Goal: Task Accomplishment & Management: Use online tool/utility

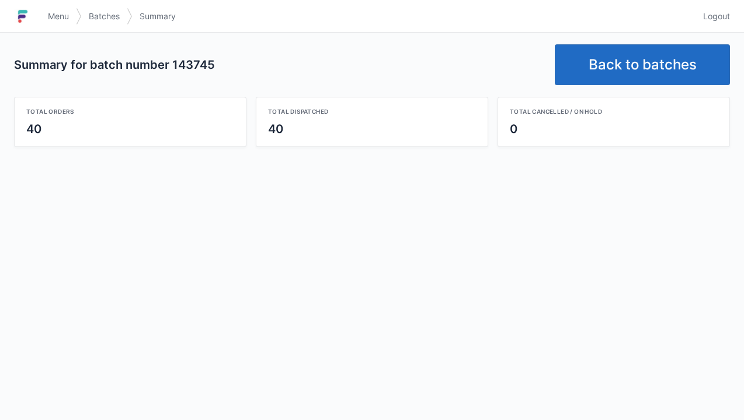
click at [631, 78] on link "Back to batches" at bounding box center [642, 64] width 175 height 41
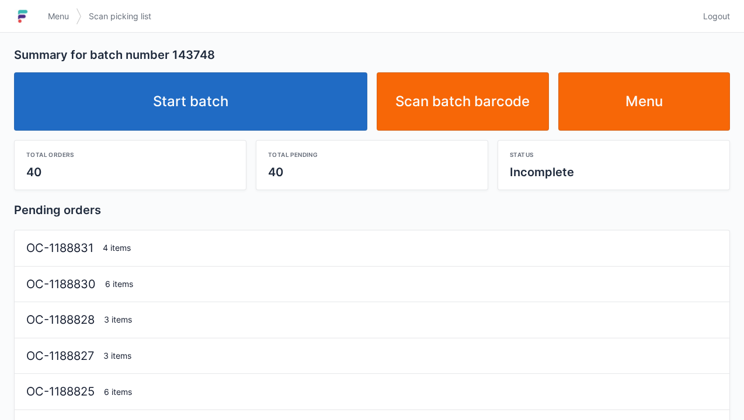
click at [232, 114] on link "Start batch" at bounding box center [190, 101] width 353 height 58
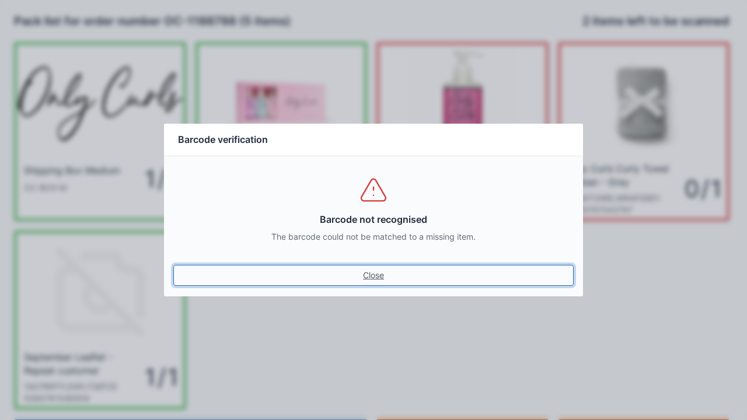
click at [383, 283] on link "Close" at bounding box center [373, 275] width 401 height 21
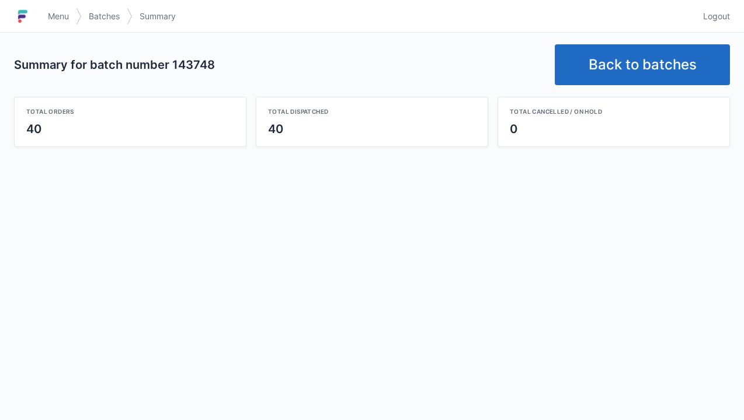
click at [645, 62] on link "Back to batches" at bounding box center [642, 64] width 175 height 41
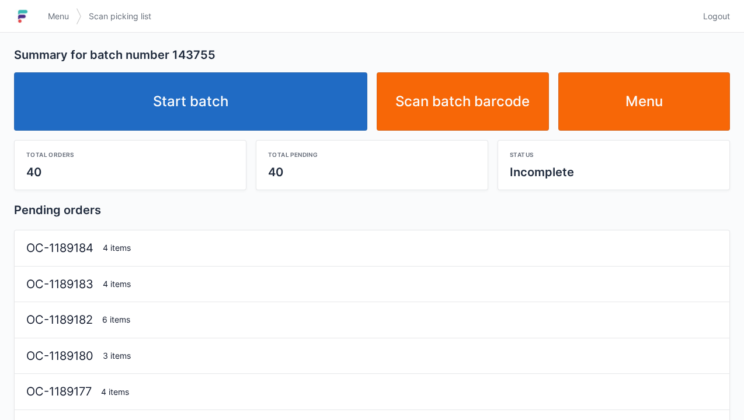
click at [210, 102] on link "Start batch" at bounding box center [190, 101] width 353 height 58
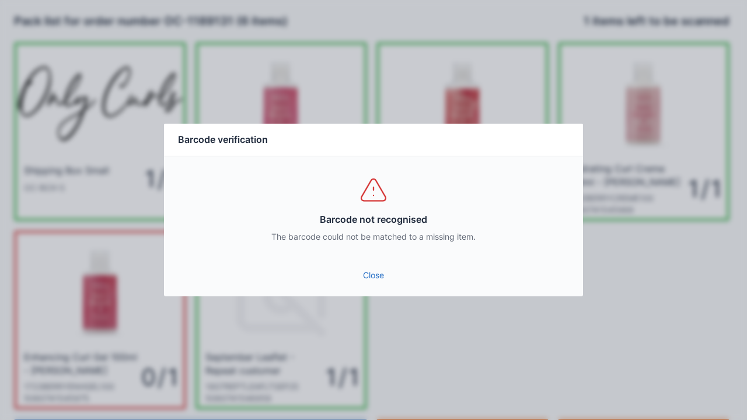
click at [367, 273] on link "Close" at bounding box center [373, 275] width 401 height 21
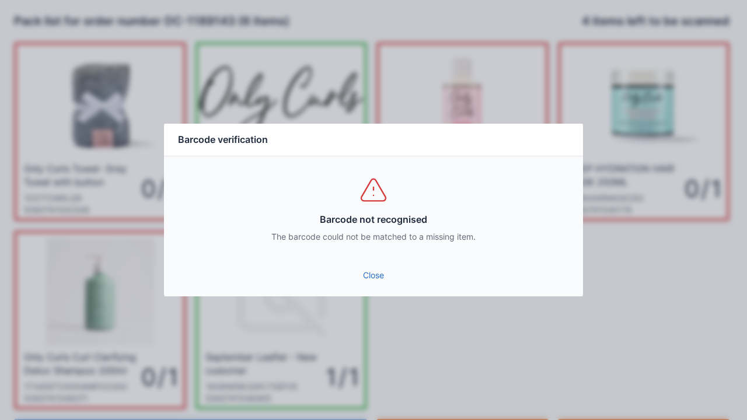
click at [366, 283] on link "Close" at bounding box center [373, 275] width 401 height 21
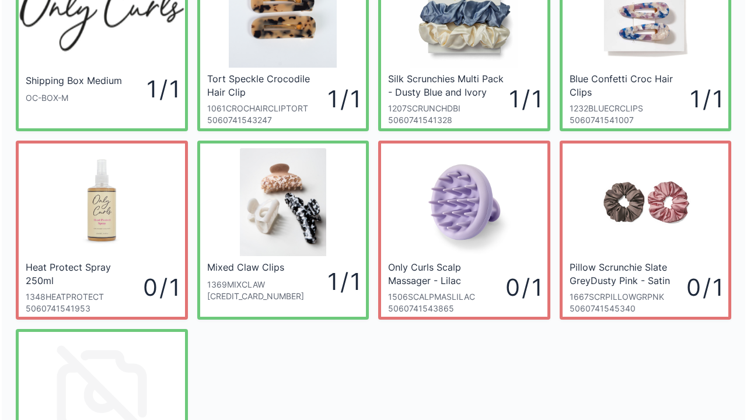
scroll to position [90, 0]
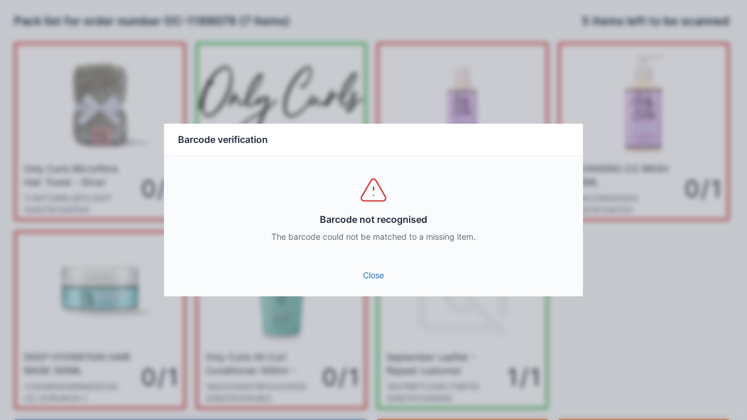
click at [378, 278] on link "Close" at bounding box center [373, 275] width 401 height 21
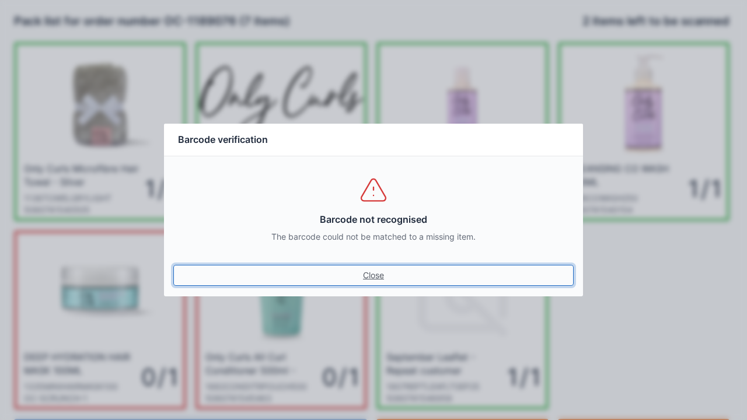
click at [367, 283] on link "Close" at bounding box center [373, 275] width 401 height 21
click at [375, 278] on link "Close" at bounding box center [373, 275] width 401 height 21
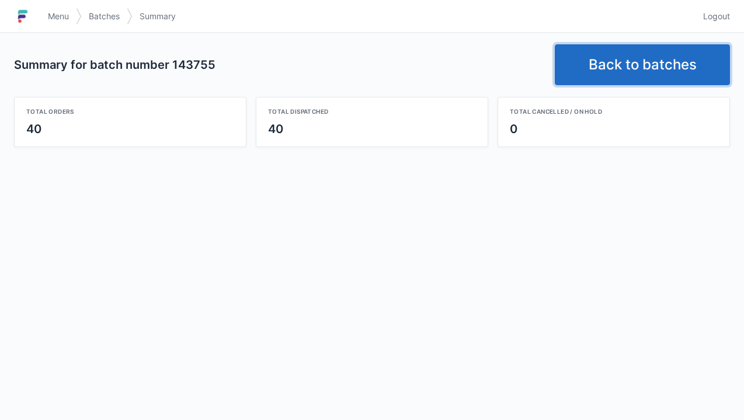
click at [636, 62] on link "Back to batches" at bounding box center [642, 64] width 175 height 41
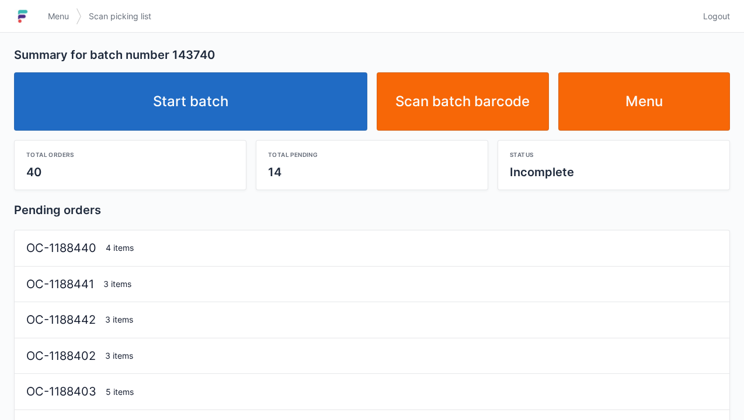
click at [218, 100] on link "Start batch" at bounding box center [190, 101] width 353 height 58
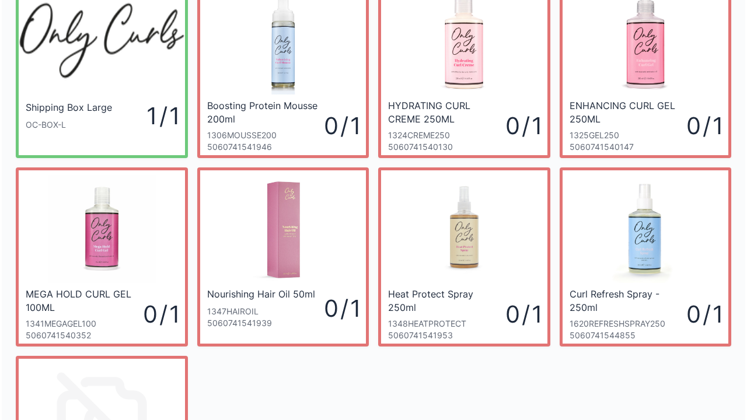
scroll to position [33, 0]
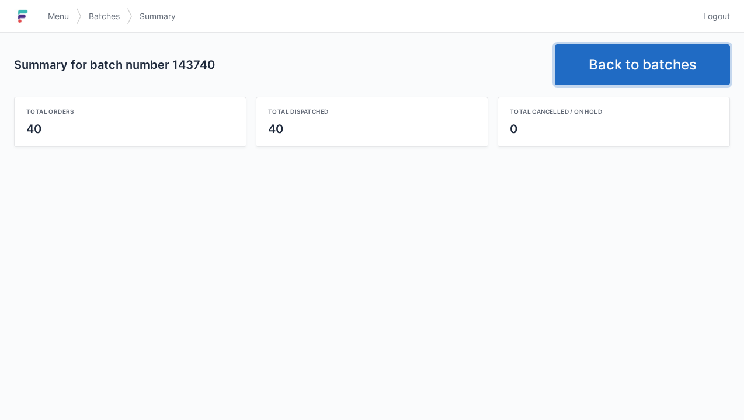
click at [625, 62] on link "Back to batches" at bounding box center [642, 64] width 175 height 41
